Goal: Complete application form: Complete application form

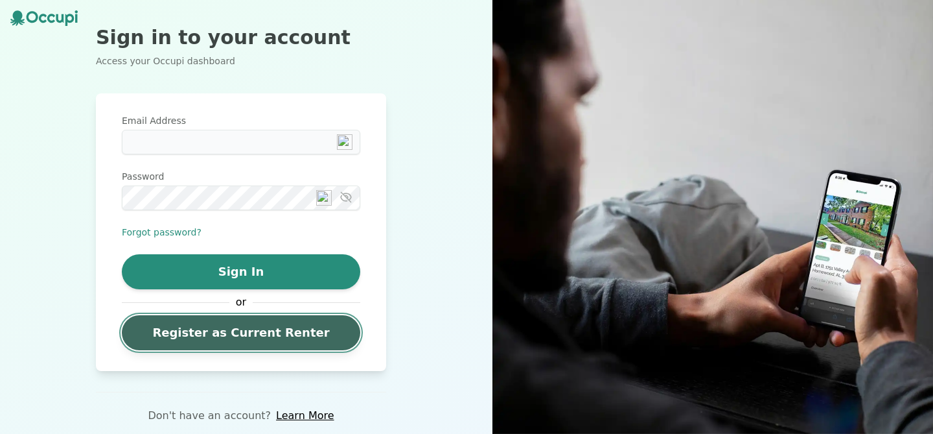
click at [189, 331] on link "Register as Current Renter" at bounding box center [241, 332] width 239 height 35
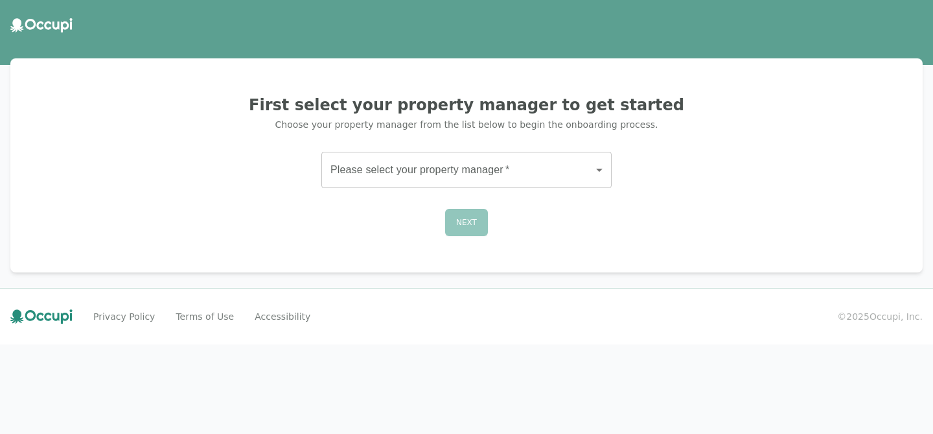
click at [388, 171] on body "First select your property manager to get started Choose your property manager …" at bounding box center [466, 217] width 933 height 434
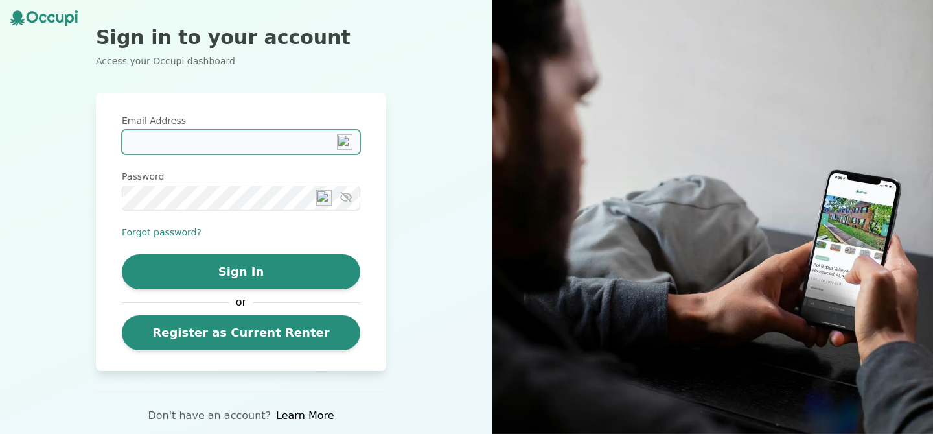
click at [139, 142] on input "Email Address" at bounding box center [241, 142] width 239 height 25
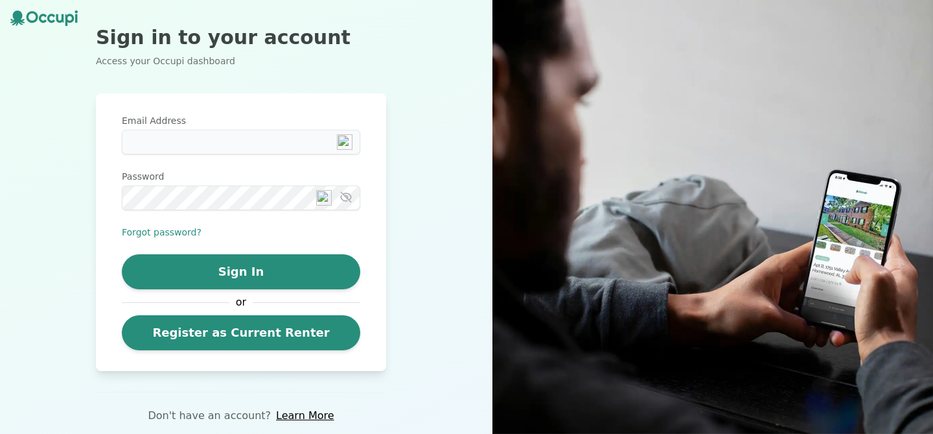
click at [62, 262] on div "Sign in to your account Access your Occupi dashboard Email Address Password For…" at bounding box center [241, 217] width 482 height 434
click at [299, 417] on link "Learn More" at bounding box center [305, 416] width 58 height 16
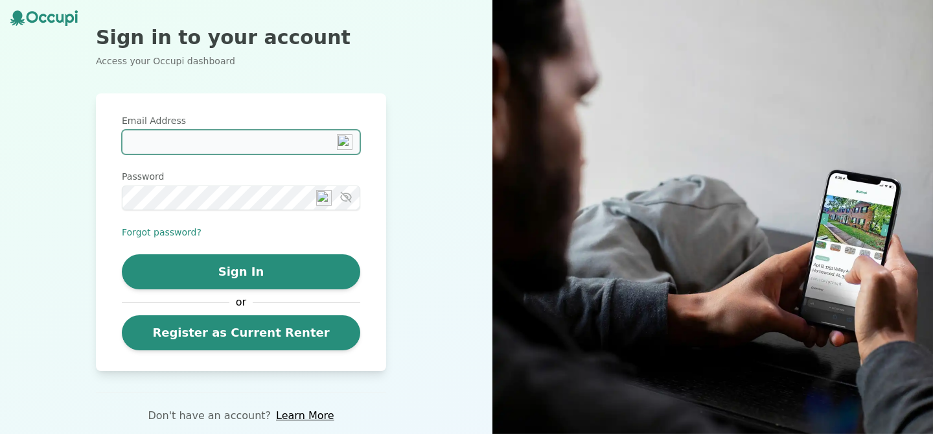
click at [210, 140] on input "Email Address" at bounding box center [241, 142] width 239 height 25
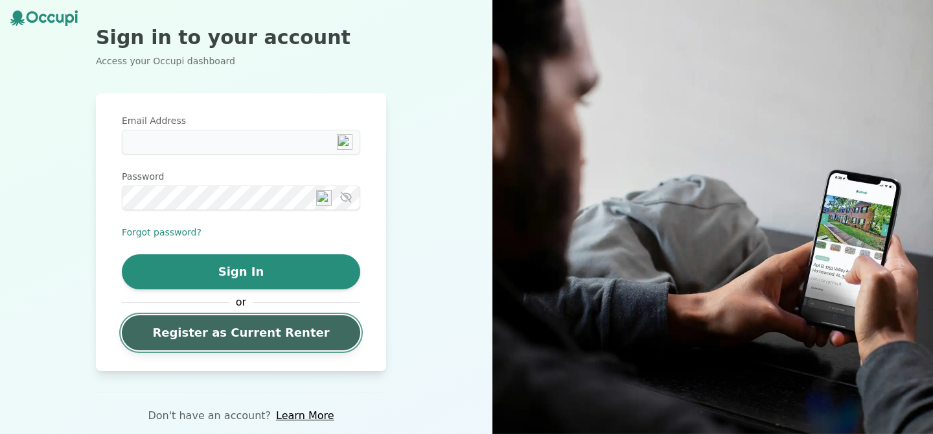
click at [239, 333] on link "Register as Current Renter" at bounding box center [241, 332] width 239 height 35
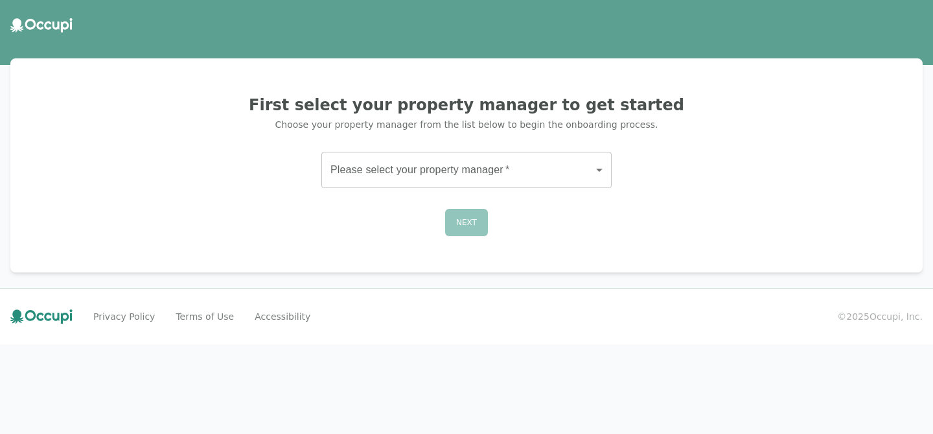
click at [377, 171] on body "First select your property manager to get started Choose your property manager …" at bounding box center [466, 217] width 933 height 434
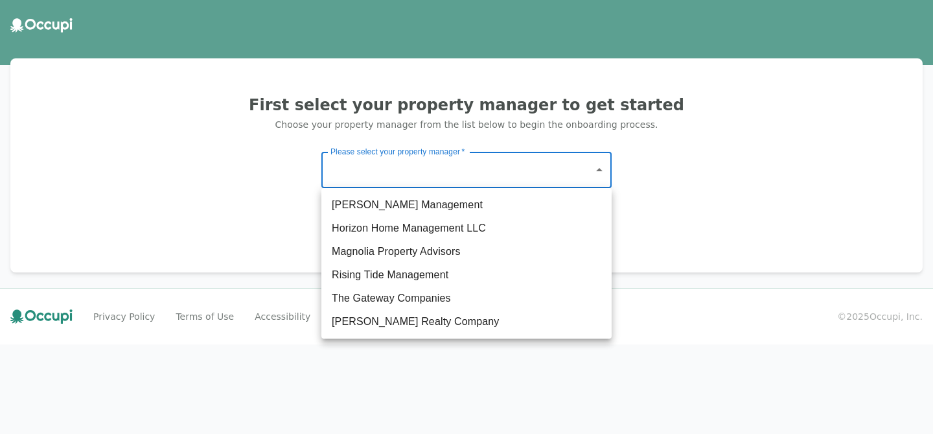
click at [359, 298] on li "The Gateway Companies" at bounding box center [466, 297] width 290 height 23
type input "**********"
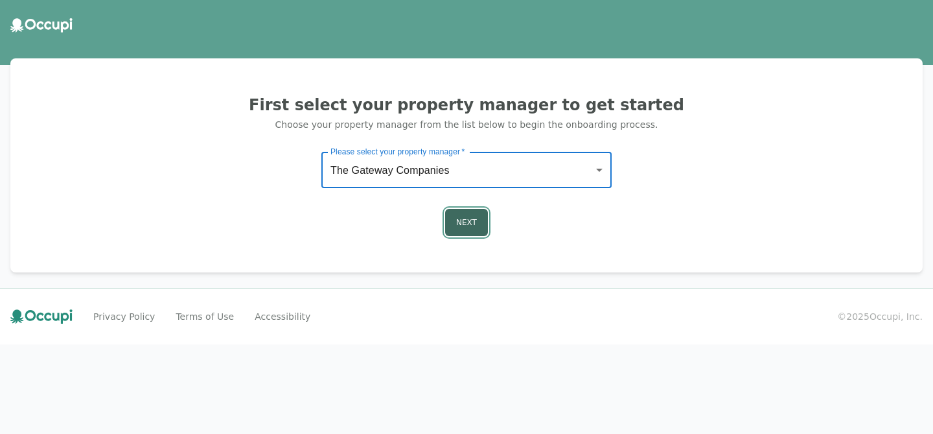
click at [469, 228] on button "Next" at bounding box center [466, 222] width 43 height 27
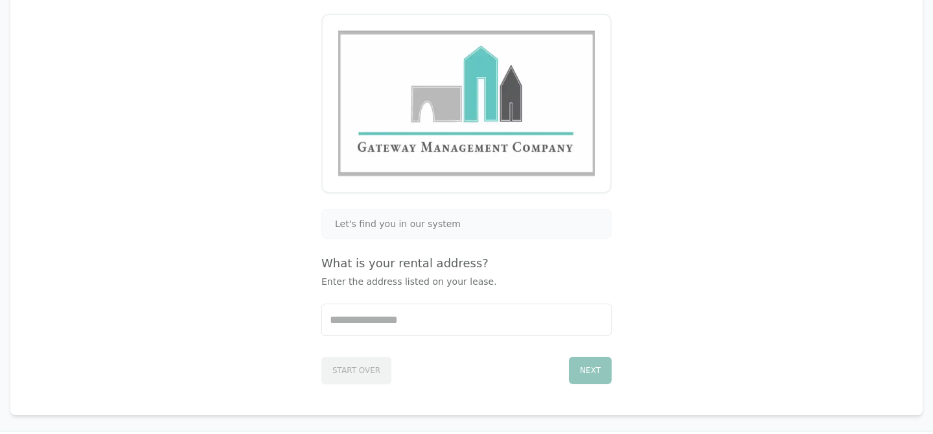
scroll to position [186, 0]
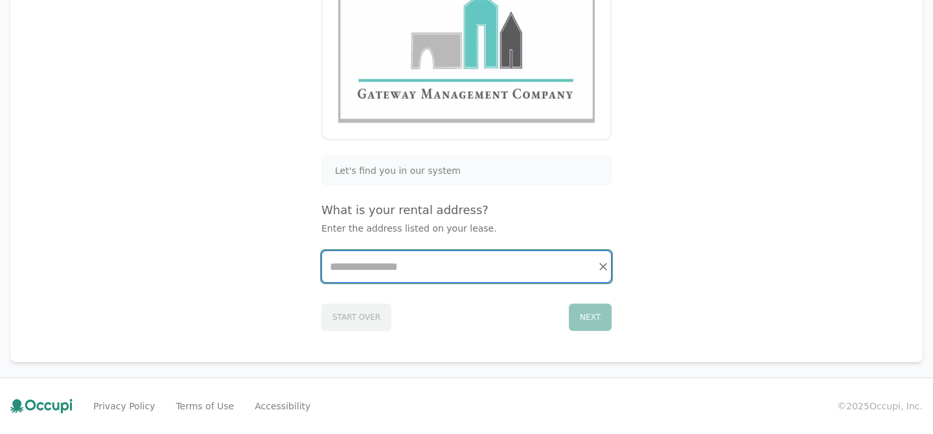
click at [356, 264] on input "Start typing..." at bounding box center [466, 266] width 289 height 31
type input "***"
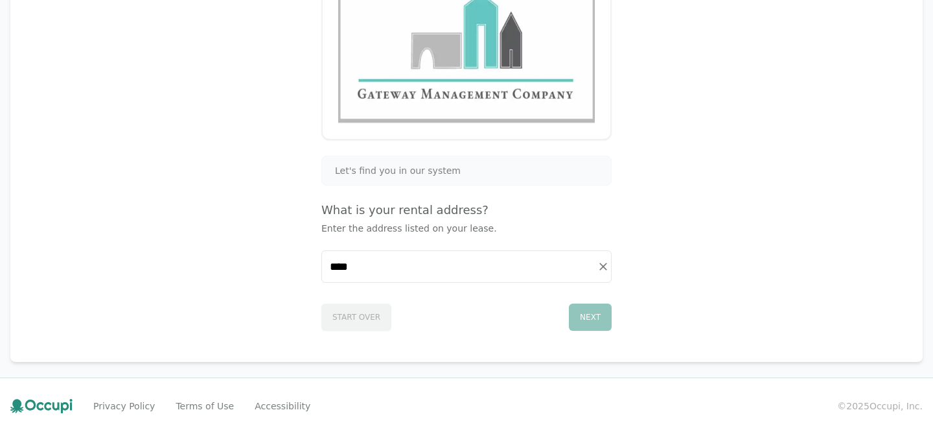
click at [347, 172] on span "Let's find you in our system" at bounding box center [398, 170] width 126 height 13
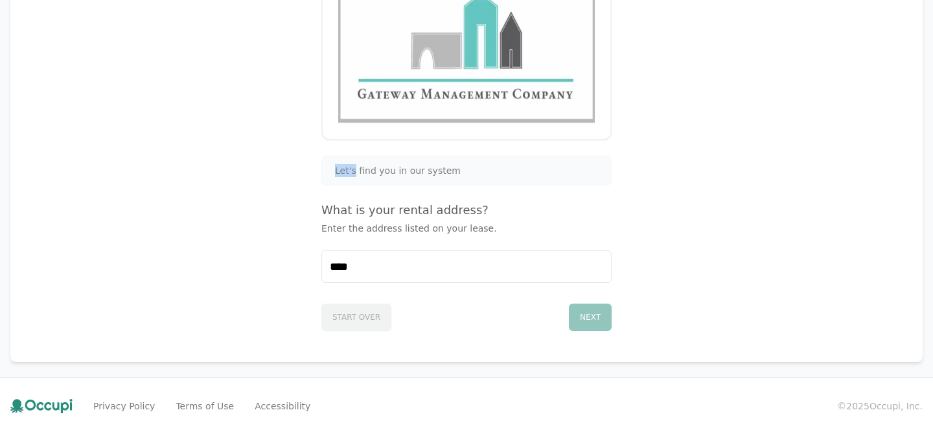
click at [347, 172] on span "Let's find you in our system" at bounding box center [398, 170] width 126 height 13
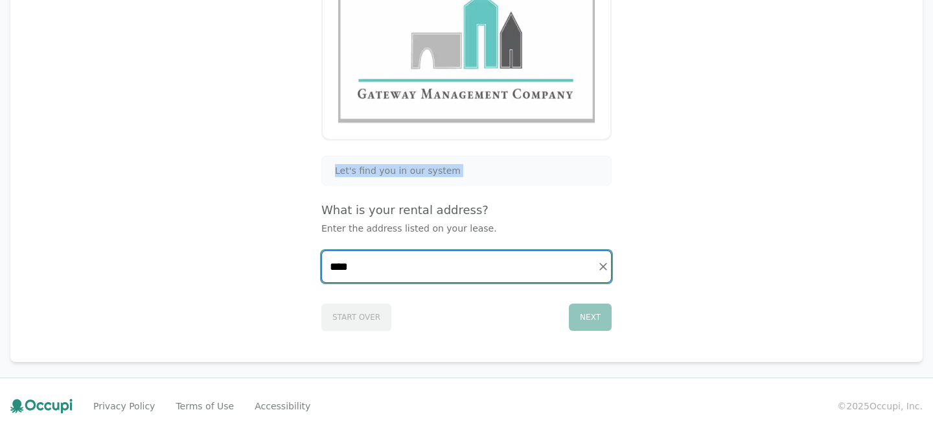
click at [355, 272] on input "***" at bounding box center [466, 266] width 289 height 31
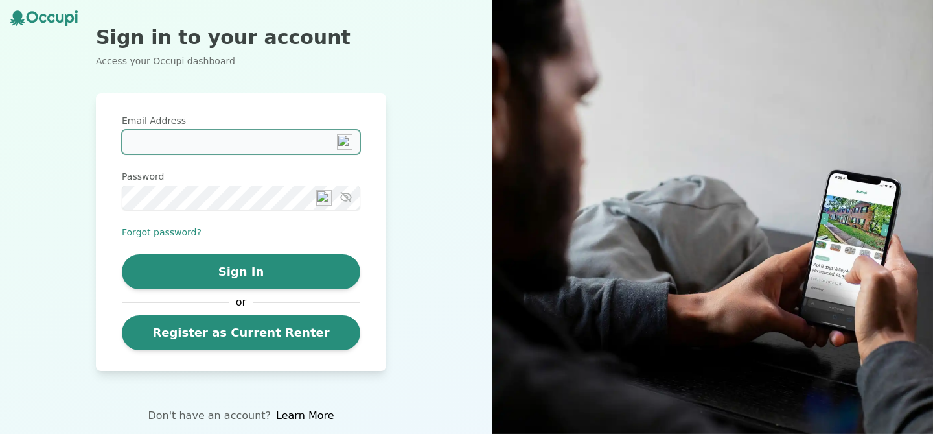
click at [157, 145] on input "Email Address" at bounding box center [241, 142] width 239 height 25
click at [145, 146] on input "Email Address" at bounding box center [241, 142] width 239 height 25
type input "**********"
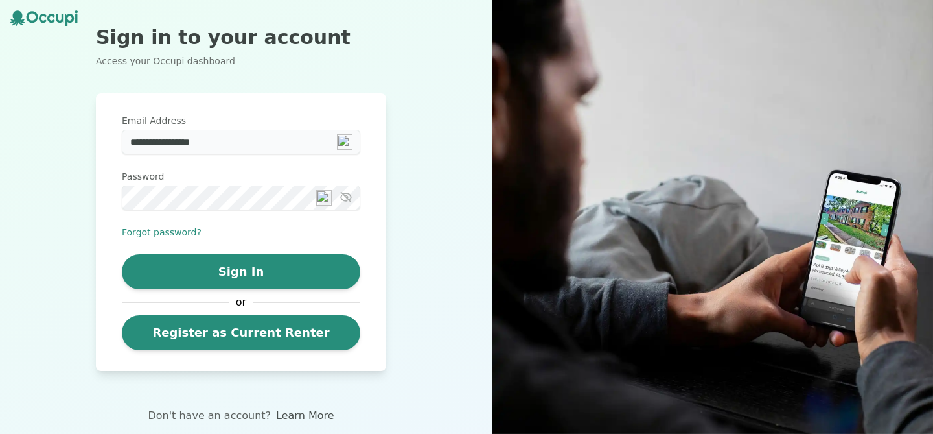
click at [294, 414] on link "Learn More" at bounding box center [305, 416] width 58 height 16
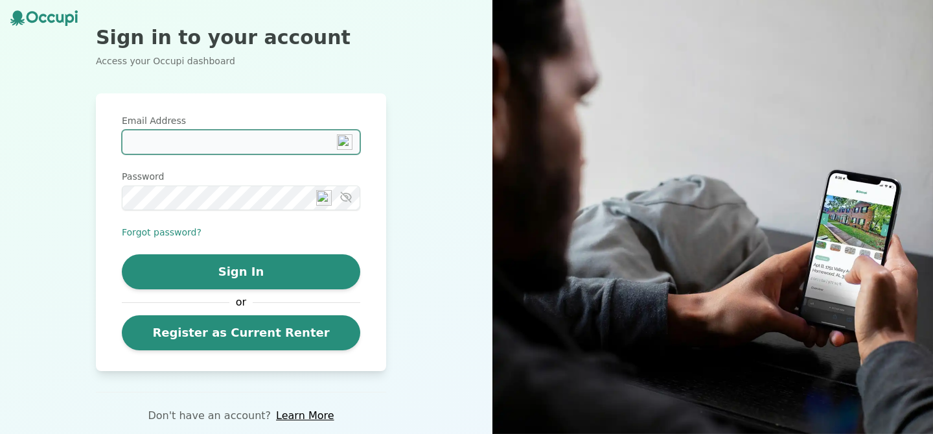
click at [165, 139] on input "Email Address" at bounding box center [241, 142] width 239 height 25
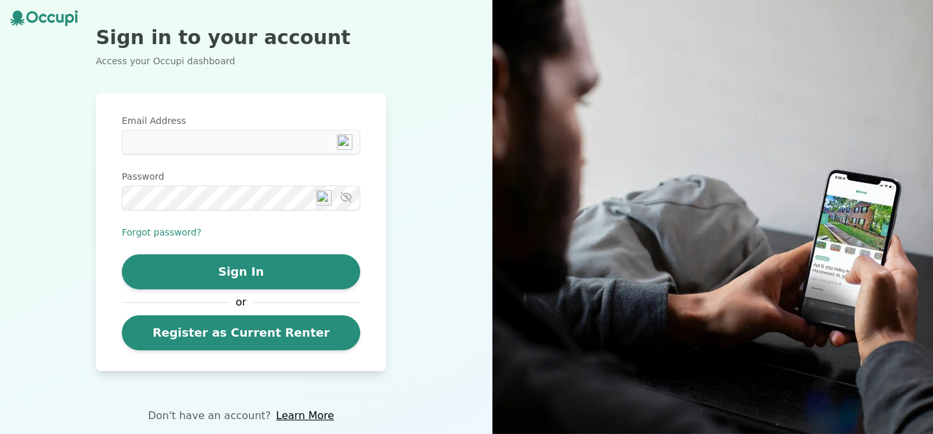
click at [351, 200] on icon "button" at bounding box center [346, 197] width 13 height 13
click at [326, 199] on img at bounding box center [324, 198] width 16 height 16
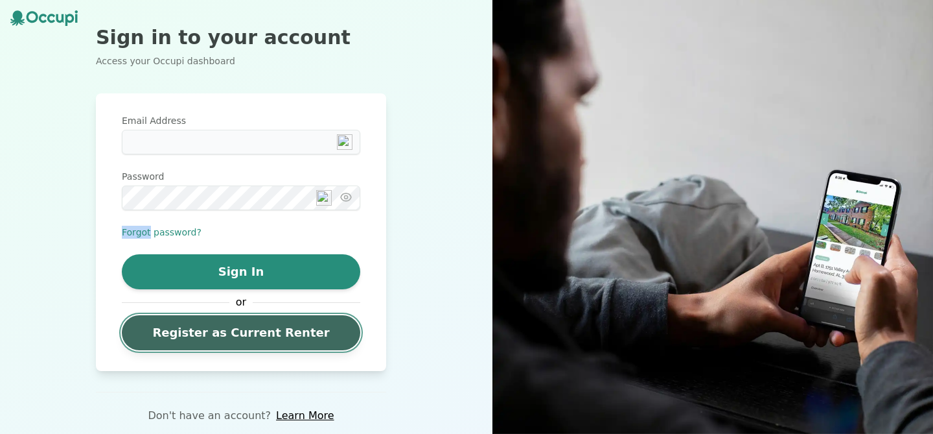
click at [235, 333] on link "Register as Current Renter" at bounding box center [241, 332] width 239 height 35
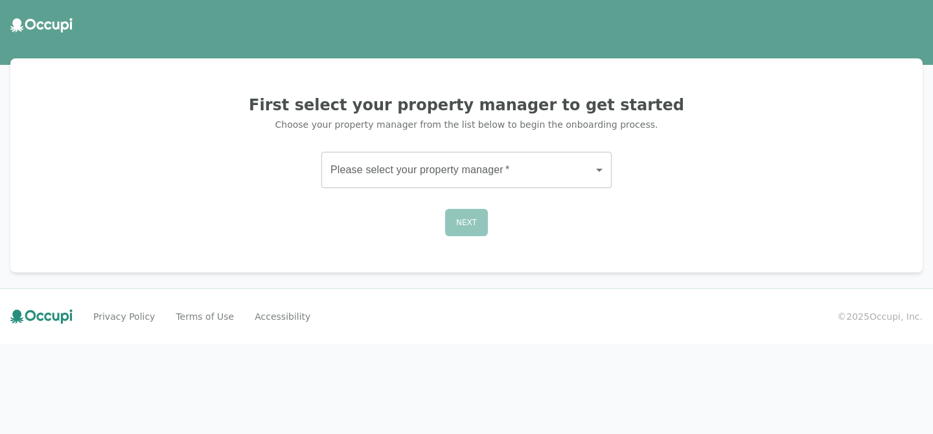
click at [410, 167] on body "First select your property manager to get started Choose your property manager …" at bounding box center [466, 217] width 933 height 434
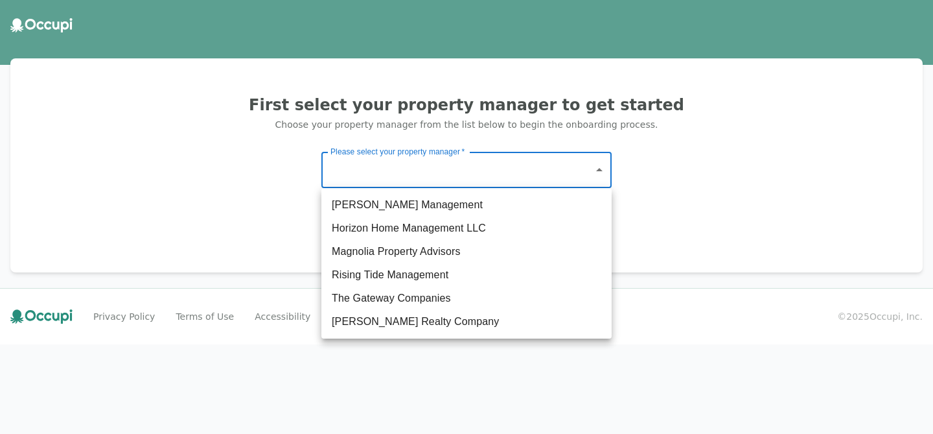
click at [360, 295] on li "The Gateway Companies" at bounding box center [466, 297] width 290 height 23
type input "**********"
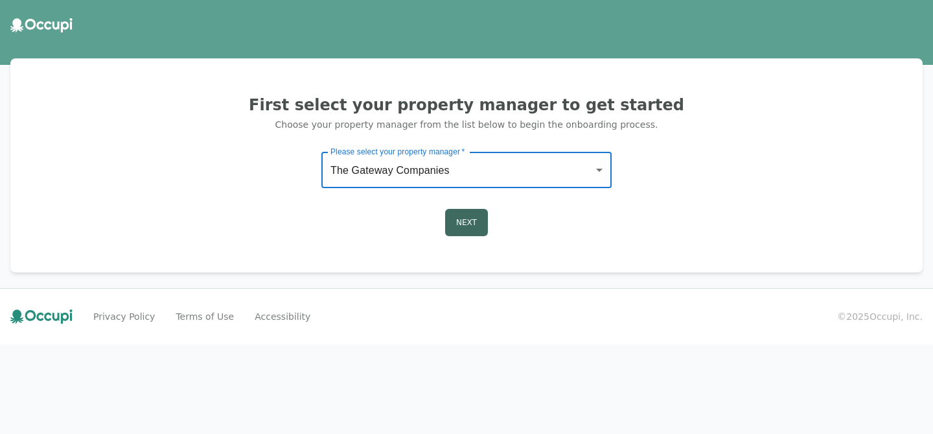
click at [475, 225] on button "Next" at bounding box center [466, 222] width 43 height 27
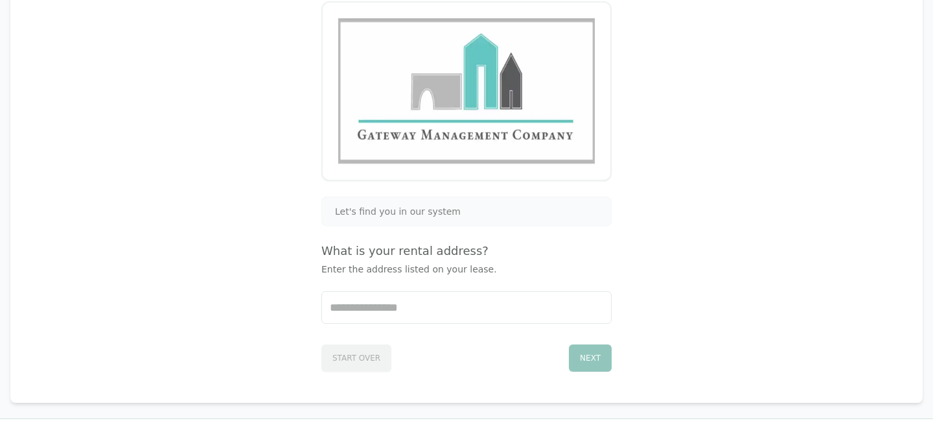
scroll to position [186, 0]
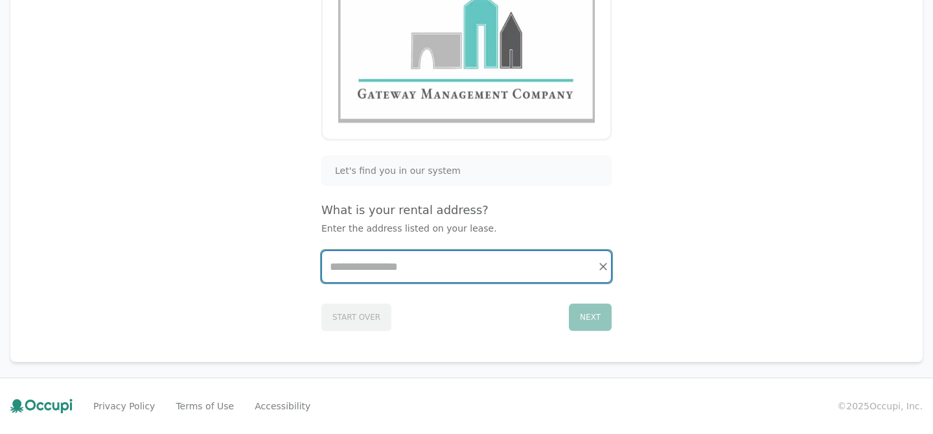
click at [386, 271] on input "Start typing..." at bounding box center [466, 266] width 289 height 31
click at [339, 266] on input "Start typing..." at bounding box center [466, 266] width 289 height 31
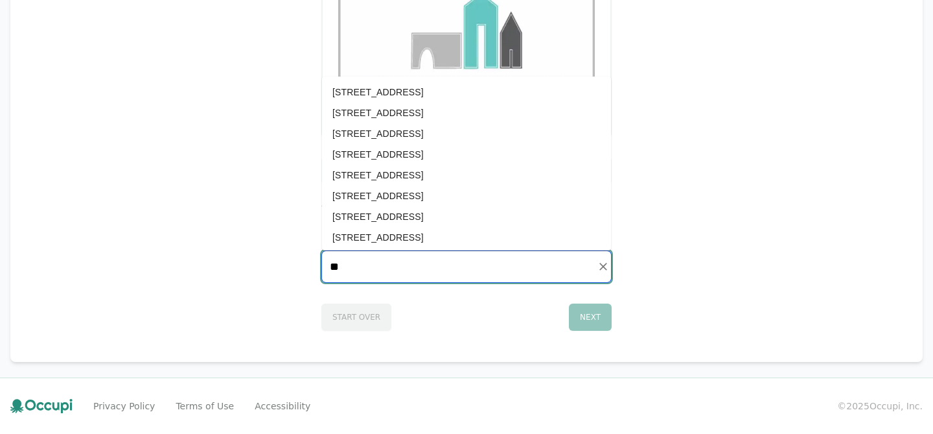
type input "***"
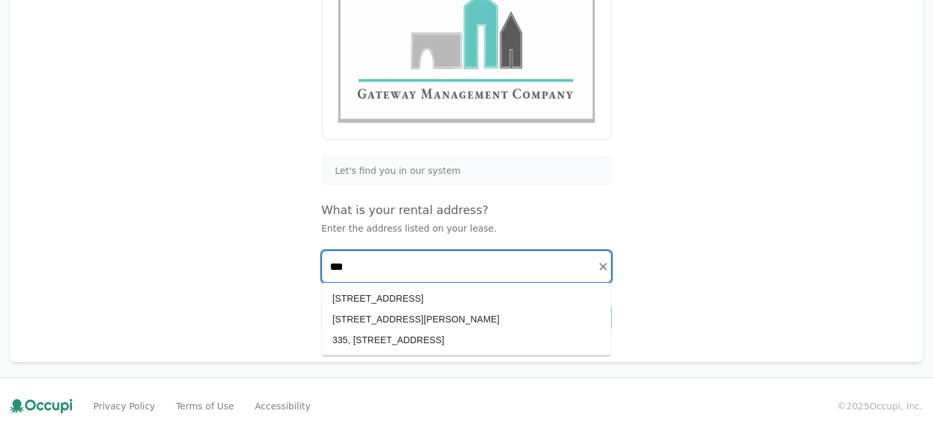
click at [366, 261] on input "***" at bounding box center [466, 266] width 289 height 31
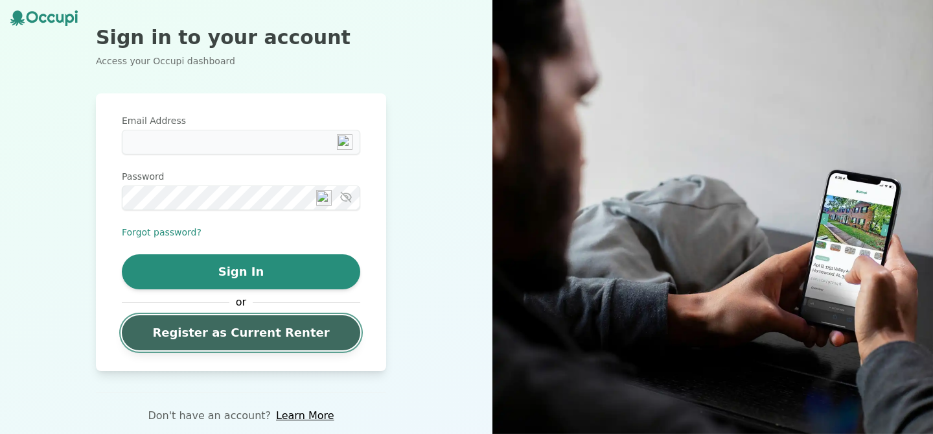
click at [228, 334] on link "Register as Current Renter" at bounding box center [241, 332] width 239 height 35
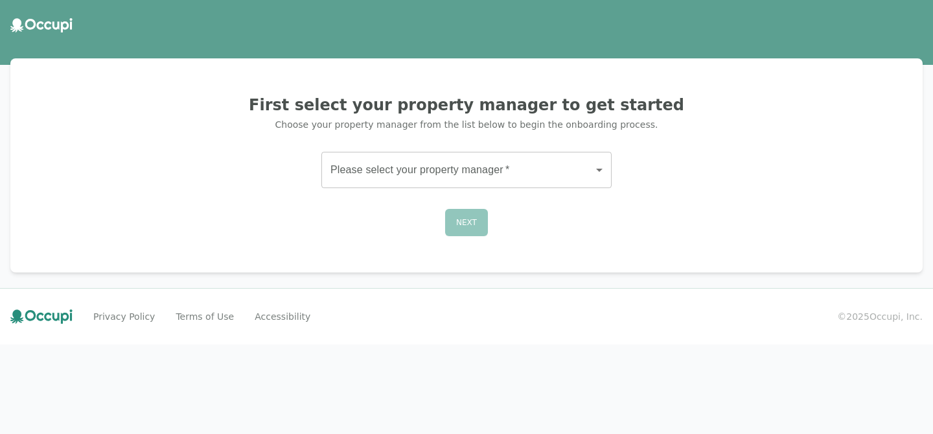
click at [415, 171] on body "First select your property manager to get started Choose your property manager …" at bounding box center [466, 217] width 933 height 434
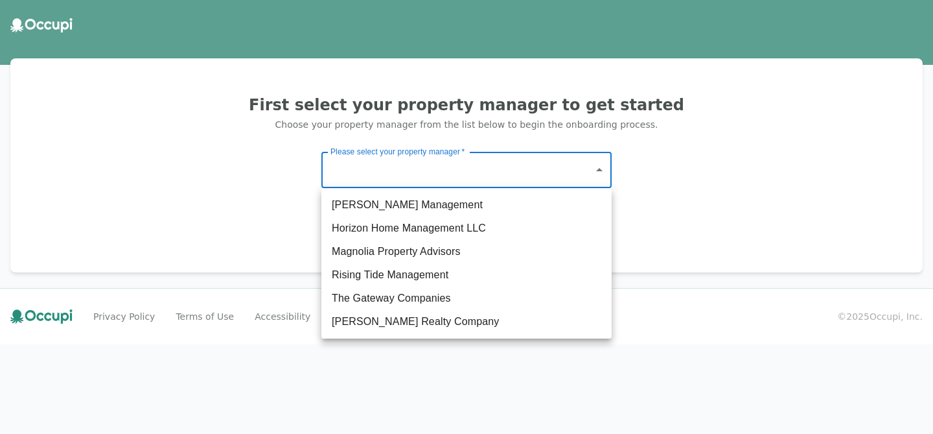
click at [378, 204] on li "Germano Management" at bounding box center [466, 204] width 290 height 23
type input "*******"
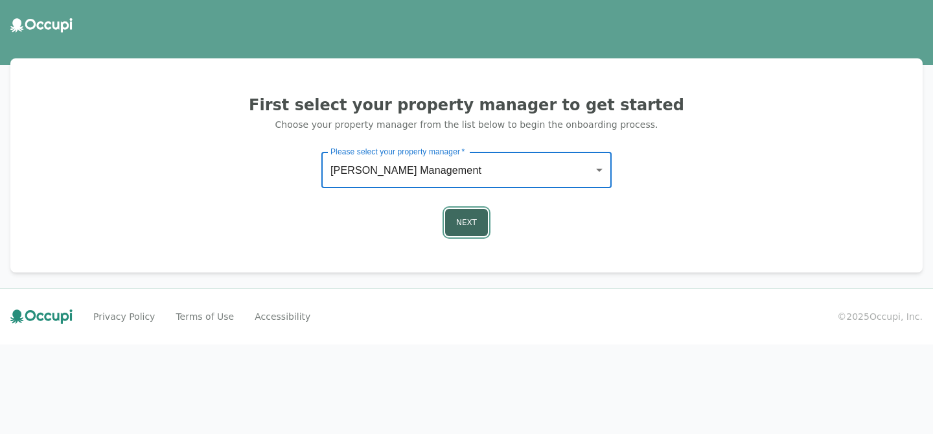
click at [465, 228] on button "Next" at bounding box center [466, 222] width 43 height 27
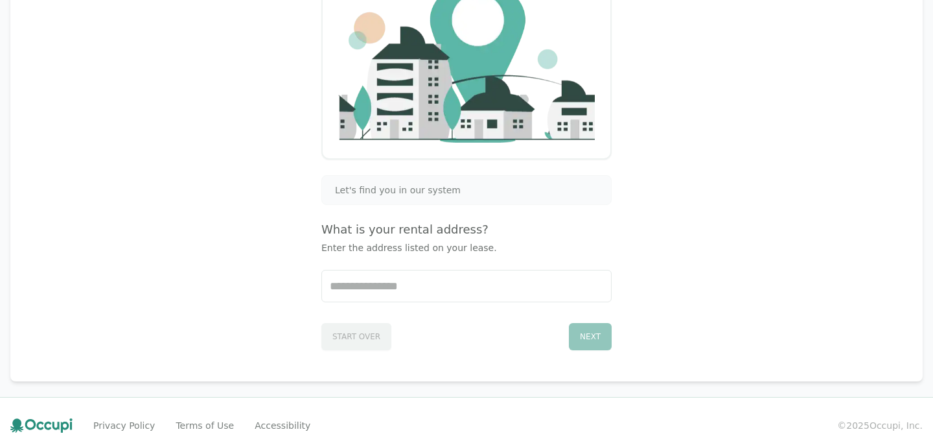
scroll to position [202, 0]
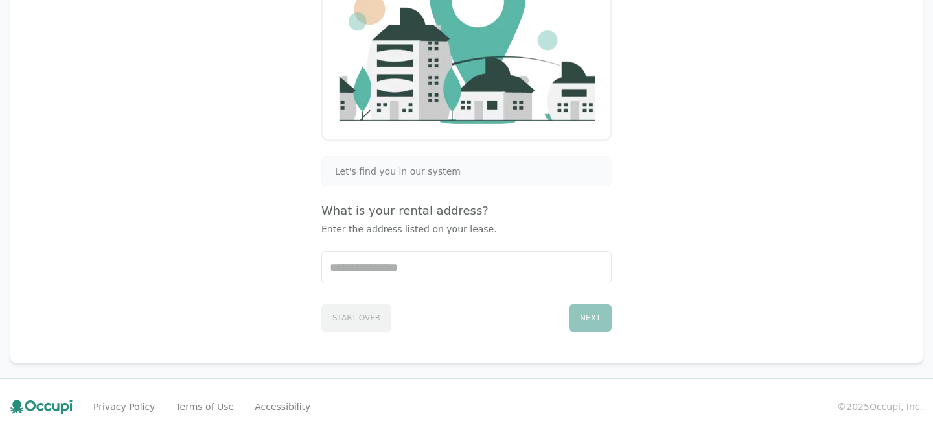
click at [369, 174] on span "Let's find you in our system" at bounding box center [398, 171] width 126 height 13
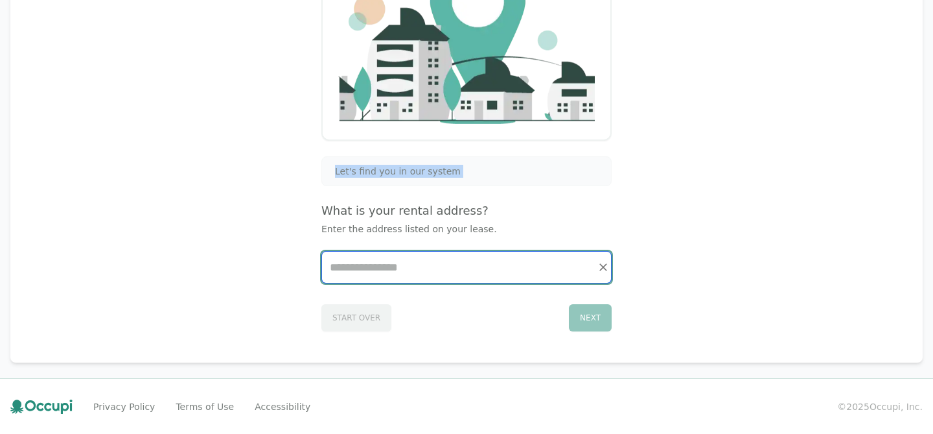
click at [338, 267] on input "Start typing..." at bounding box center [466, 266] width 289 height 31
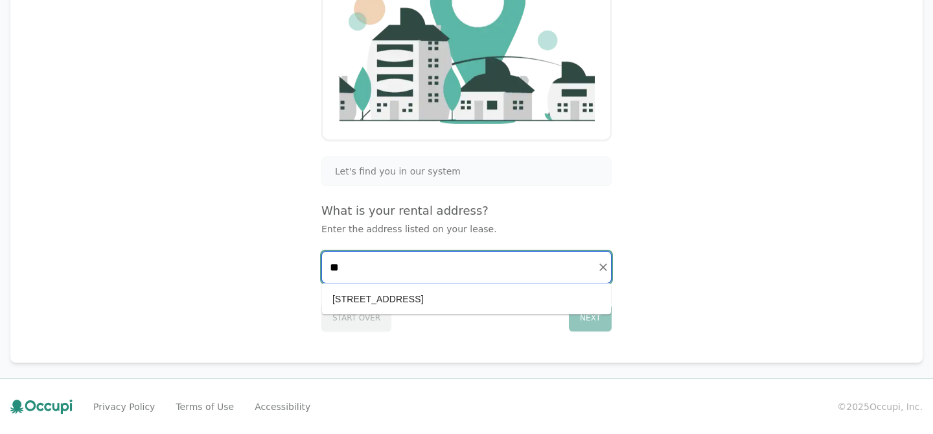
type input "*"
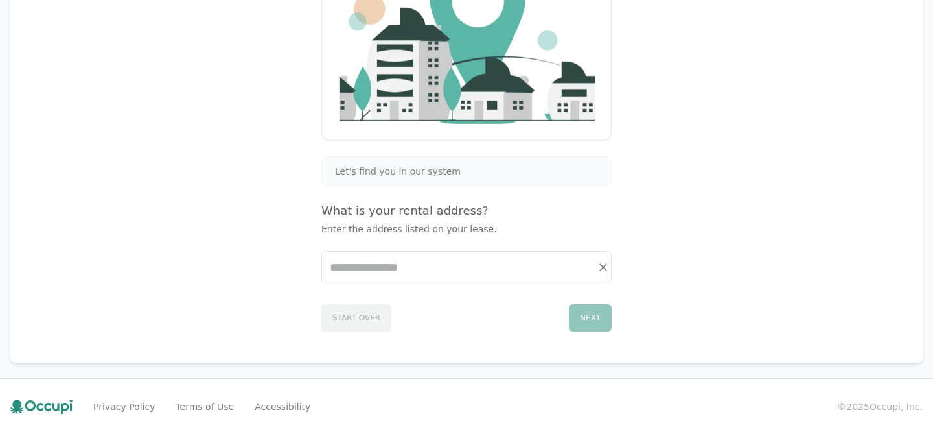
click at [594, 320] on div "Next" at bounding box center [590, 317] width 43 height 27
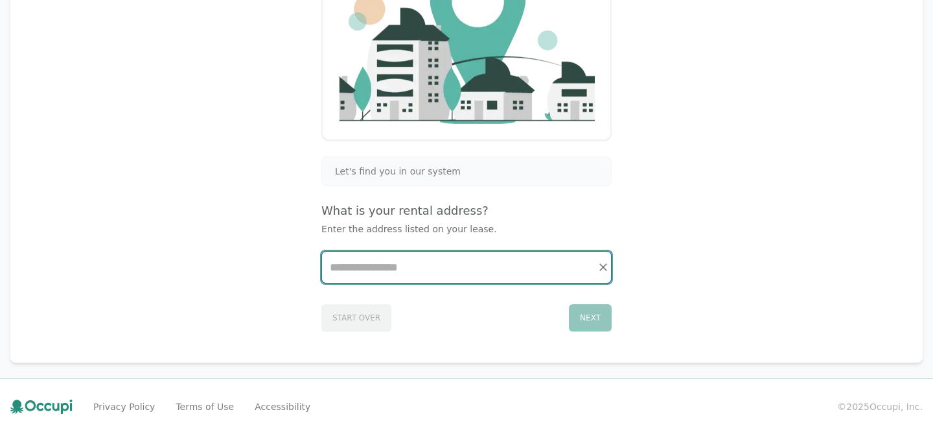
click at [373, 263] on input "Start typing..." at bounding box center [466, 266] width 289 height 31
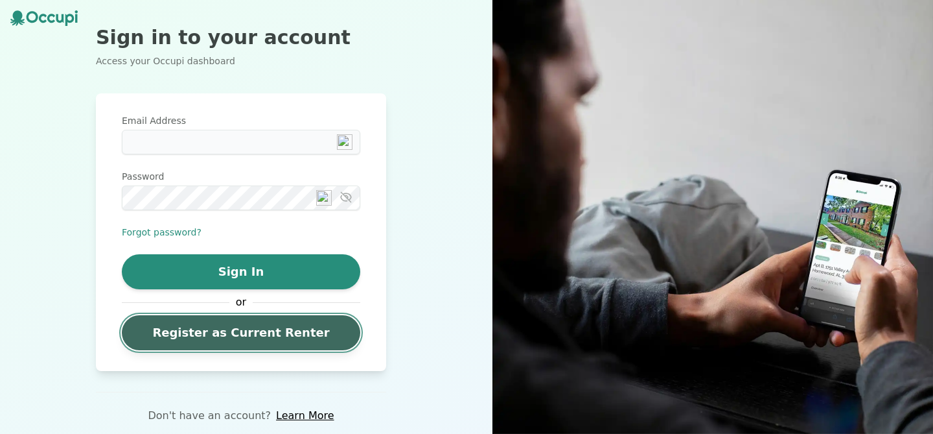
click at [182, 329] on link "Register as Current Renter" at bounding box center [241, 332] width 239 height 35
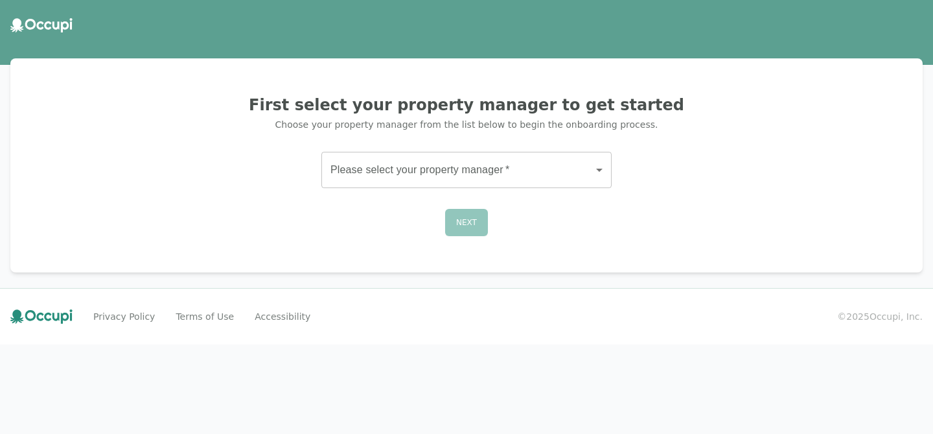
click at [384, 179] on body "First select your property manager to get started Choose your property manager …" at bounding box center [466, 217] width 933 height 434
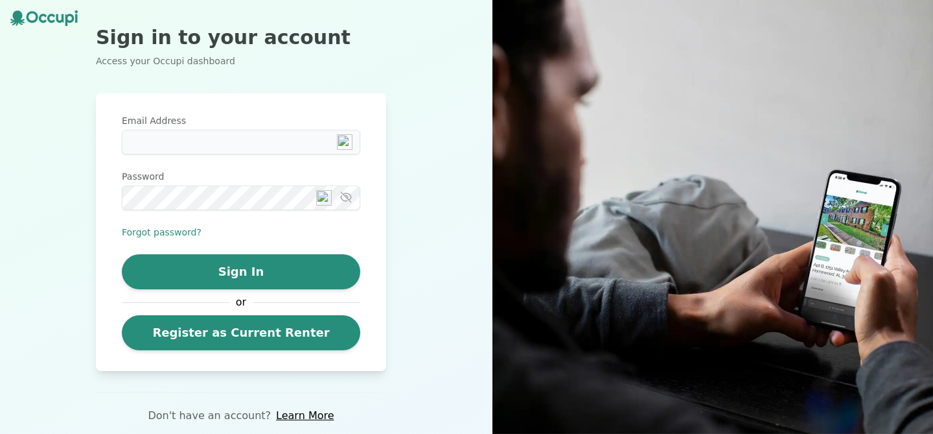
click at [54, 19] on icon at bounding box center [43, 18] width 67 height 16
